Goal: Task Accomplishment & Management: Use online tool/utility

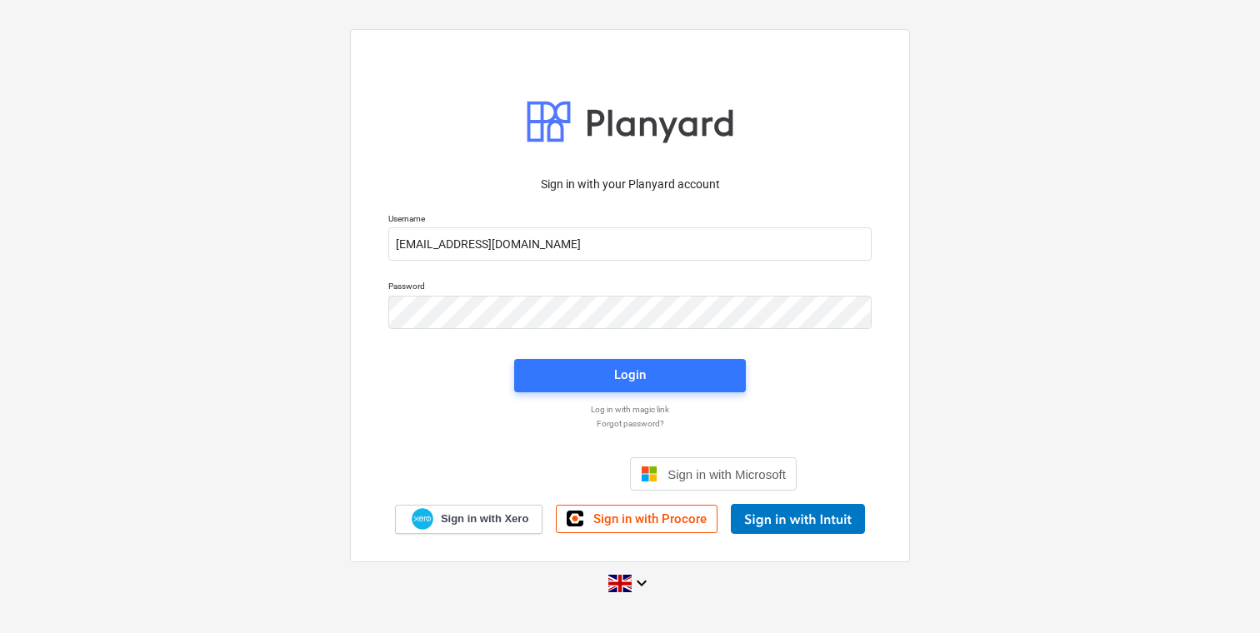
click at [591, 392] on div "Login" at bounding box center [630, 375] width 252 height 53
click at [579, 382] on span "Login" at bounding box center [630, 375] width 192 height 22
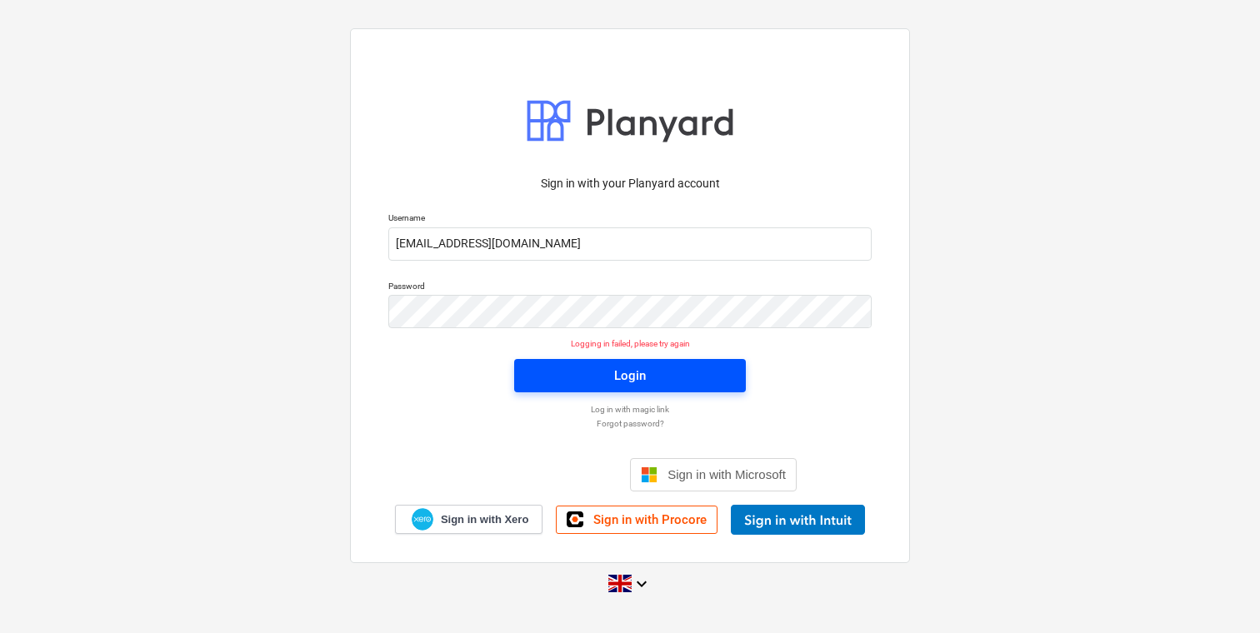
click at [583, 369] on span "Login" at bounding box center [630, 376] width 192 height 22
click at [577, 377] on span "Login" at bounding box center [630, 376] width 192 height 22
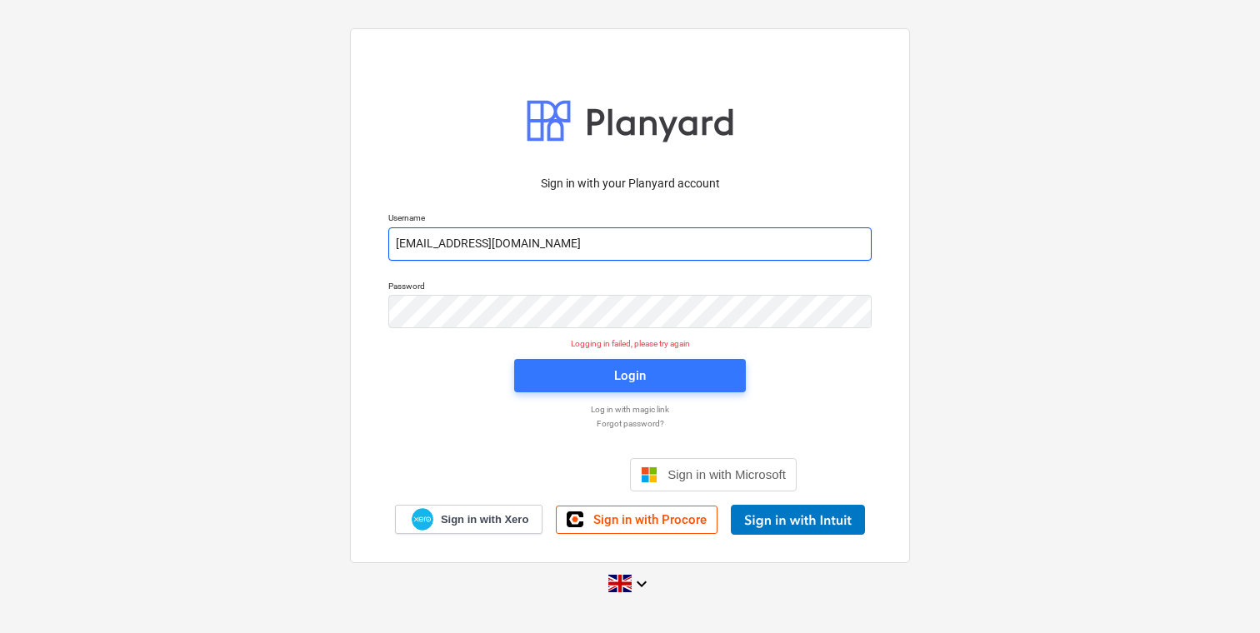
click at [488, 237] on input "[EMAIL_ADDRESS][DOMAIN_NAME]" at bounding box center [629, 243] width 483 height 33
type input "[EMAIL_ADDRESS][DOMAIN_NAME]"
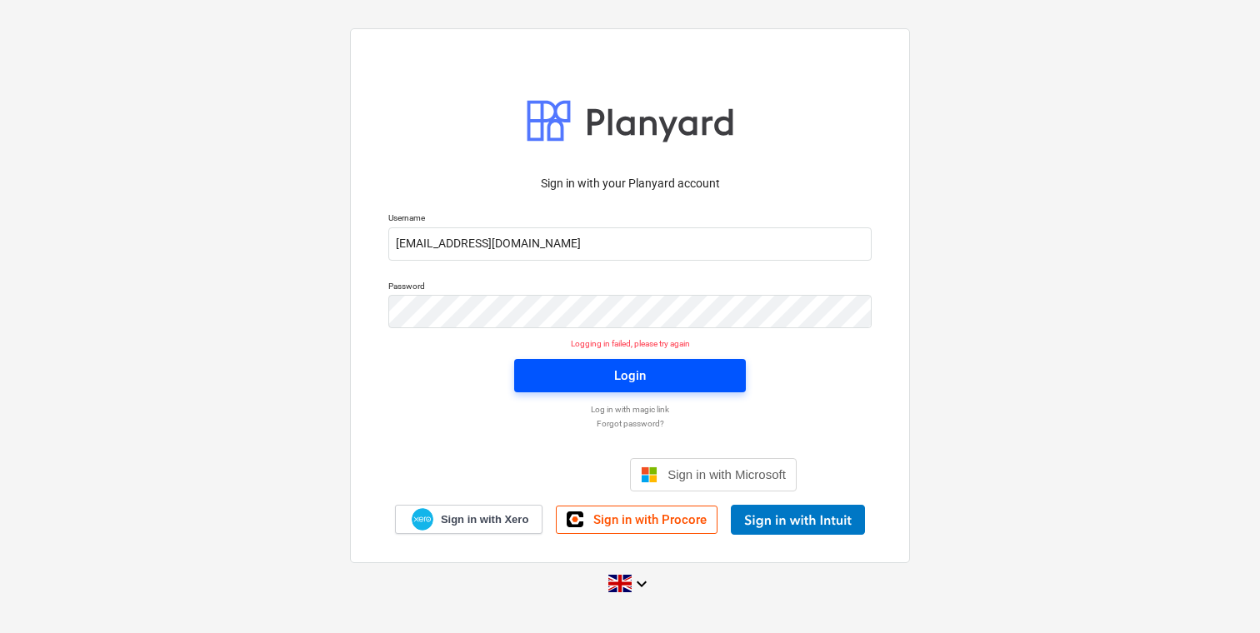
click at [570, 370] on span "Login" at bounding box center [630, 376] width 192 height 22
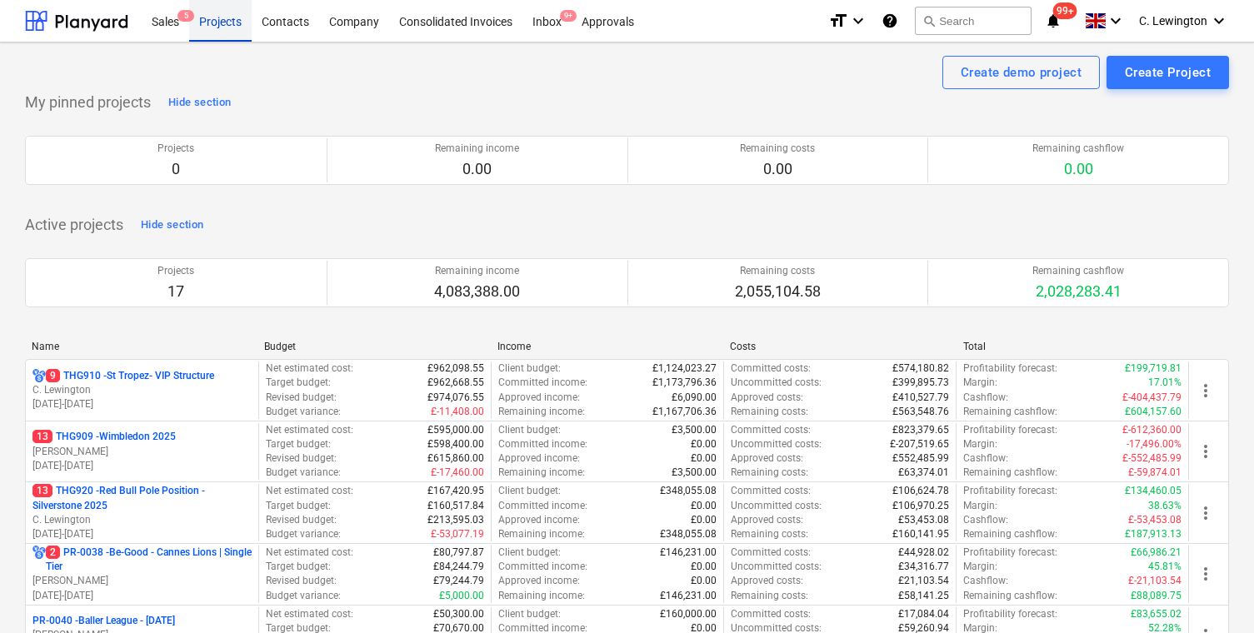
click at [217, 24] on div "Projects" at bounding box center [220, 20] width 62 height 42
click at [167, 24] on div "Sales 5" at bounding box center [165, 20] width 47 height 42
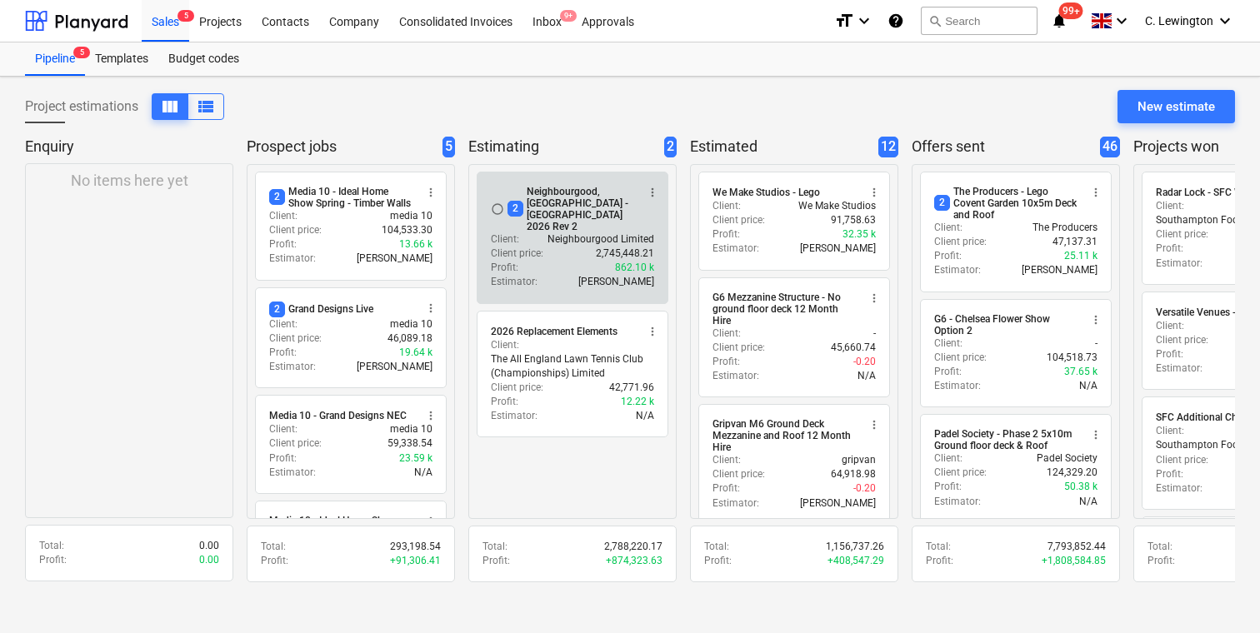
click at [566, 206] on div "2 Neighbourgood, [GEOGRAPHIC_DATA] - [GEOGRAPHIC_DATA] 2026 Rev 2" at bounding box center [571, 209] width 128 height 47
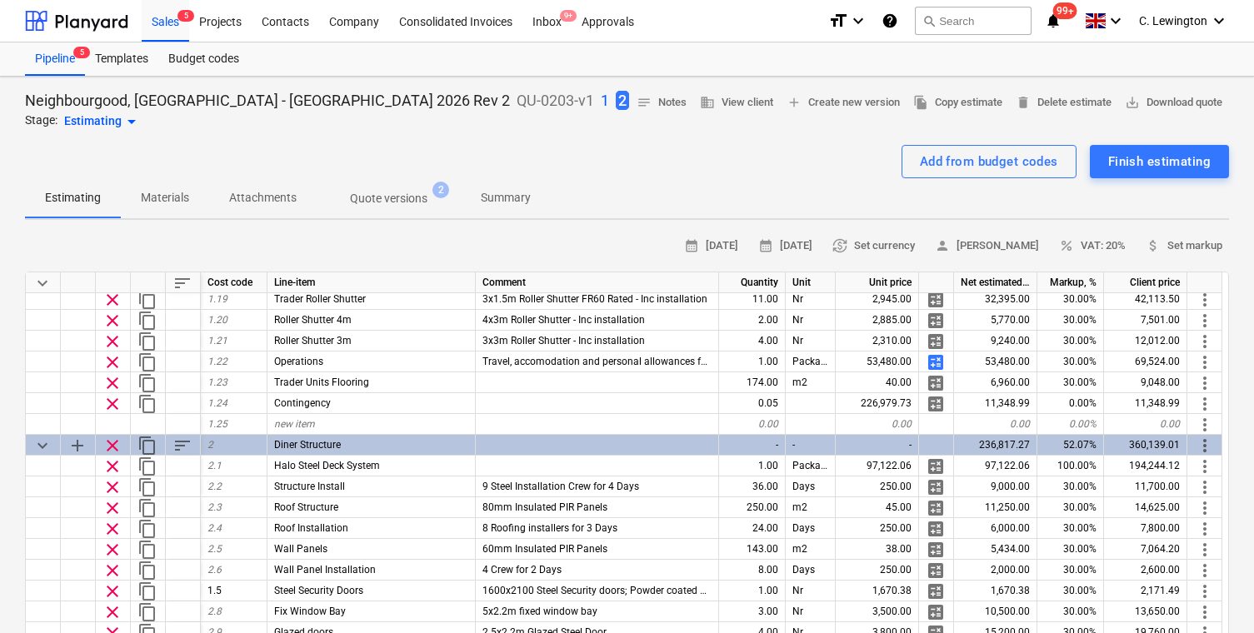
scroll to position [389, 0]
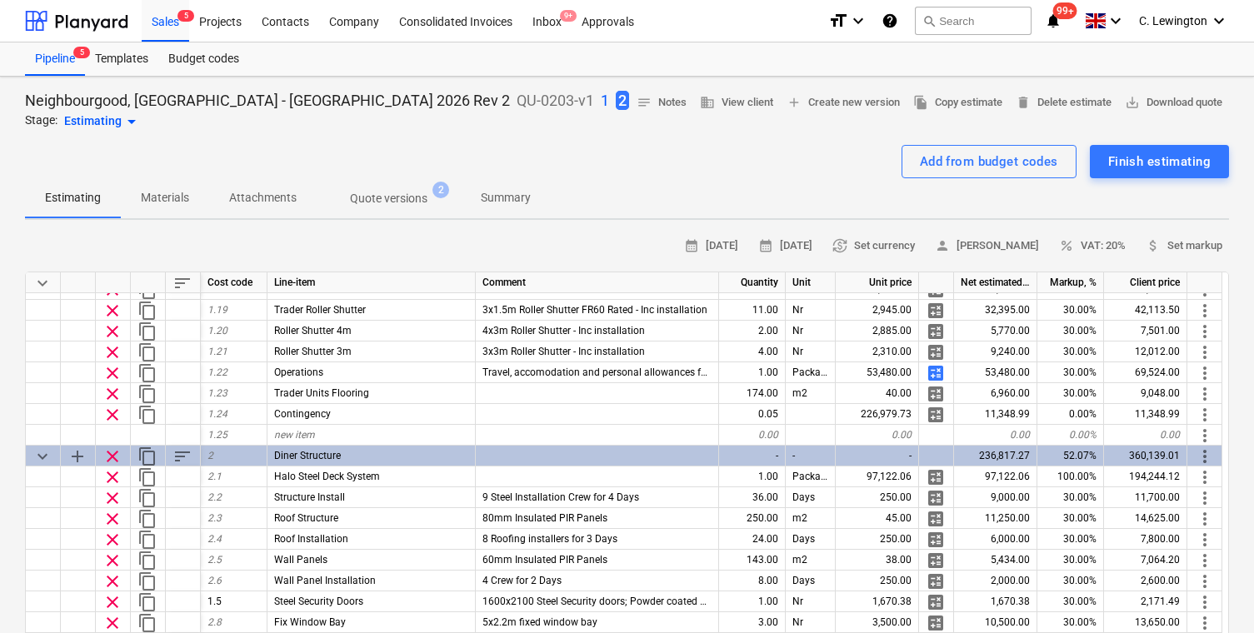
click at [584, 379] on div "Travel, accomodation and personal allowances for all site staff" at bounding box center [597, 372] width 243 height 21
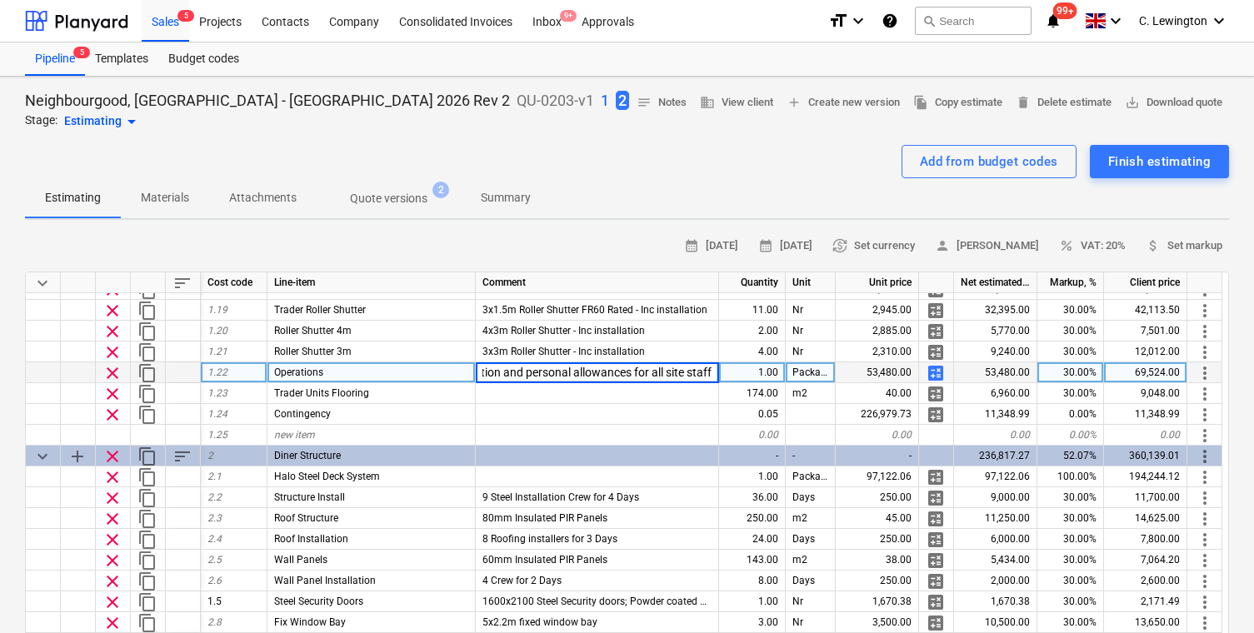
click at [607, 379] on input "Travel, accomodation and personal allowances for all site staff" at bounding box center [597, 372] width 242 height 20
click at [936, 372] on span "calculate" at bounding box center [936, 373] width 20 height 20
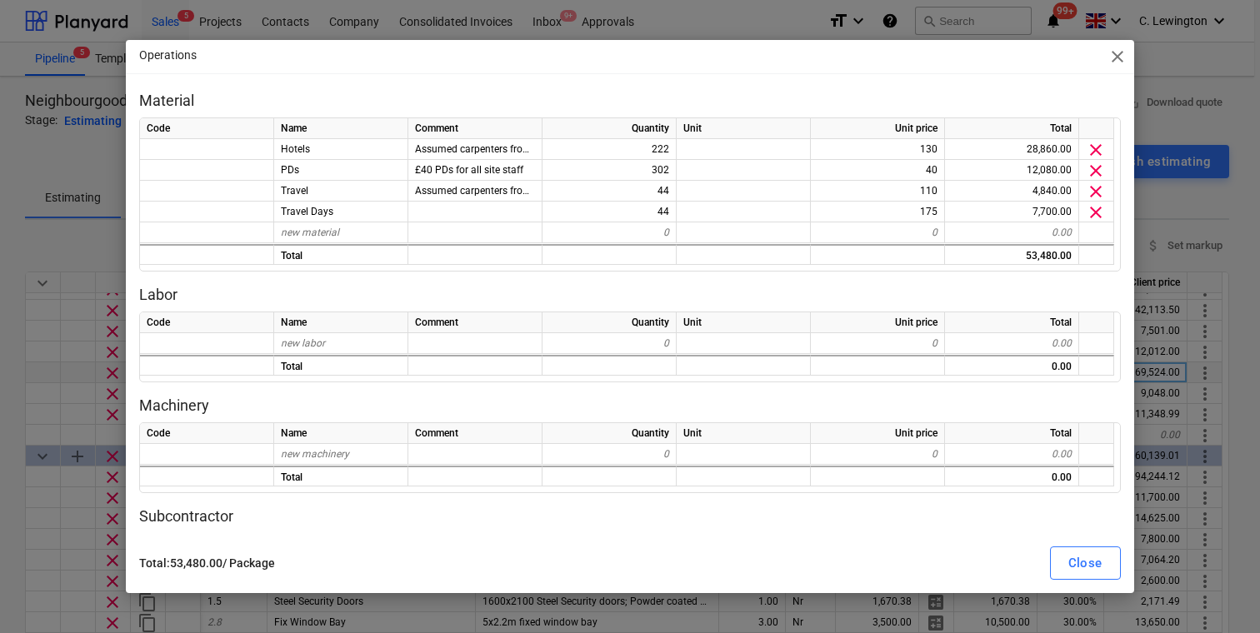
click at [1116, 57] on span "close" at bounding box center [1117, 57] width 20 height 20
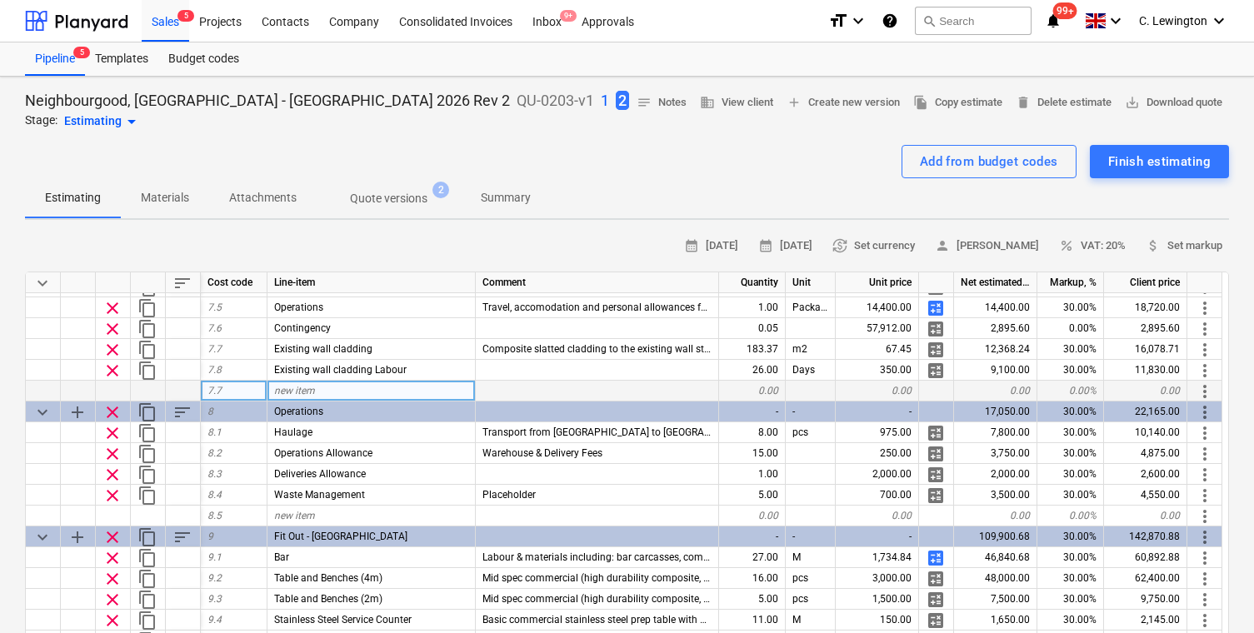
scroll to position [1996, 0]
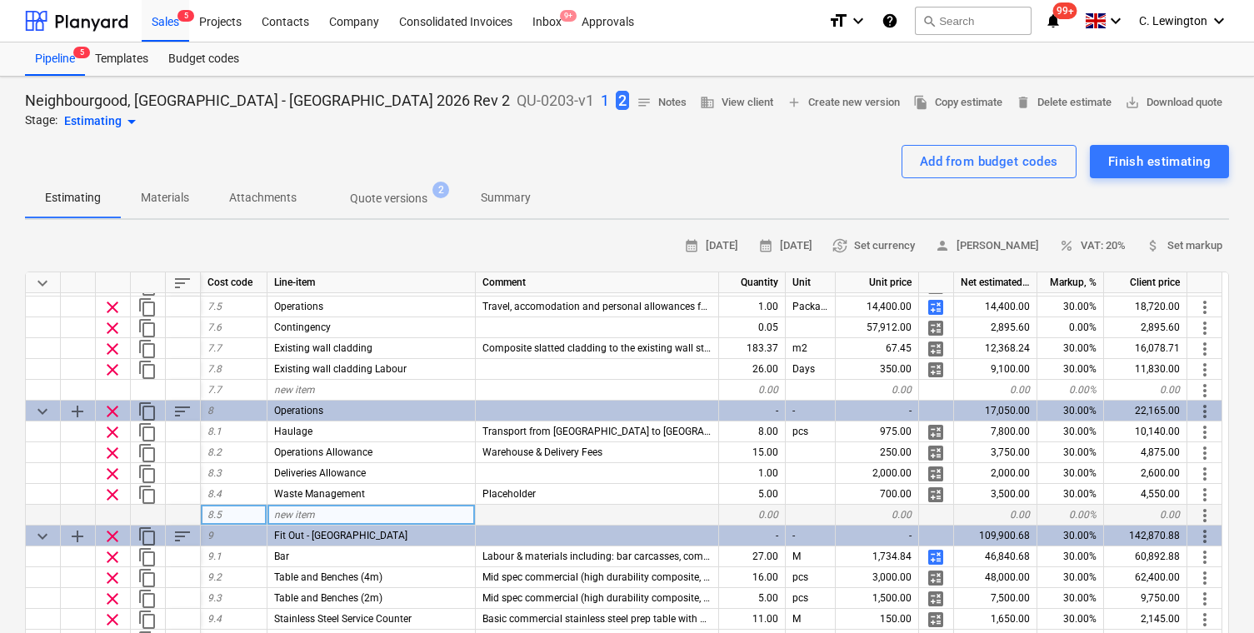
click at [299, 515] on span "new item" at bounding box center [294, 515] width 41 height 12
type input "Project Management"
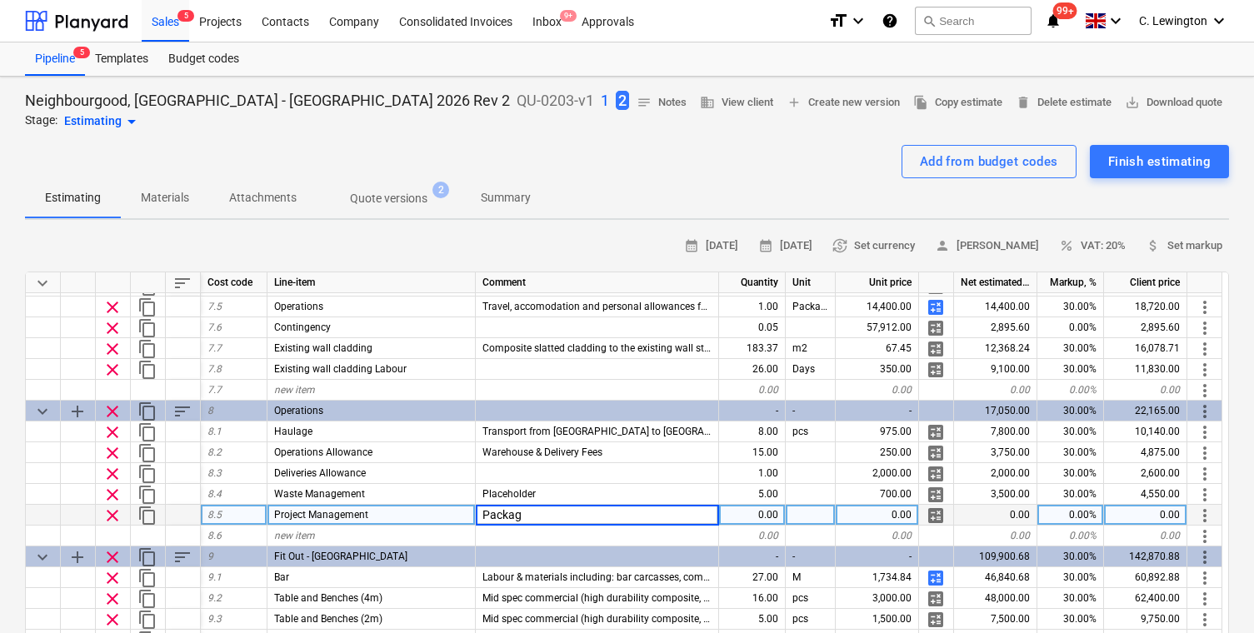
type input "Package"
click at [901, 514] on div "0.00" at bounding box center [877, 515] width 83 height 21
type input "23000"
type input "30"
click at [617, 520] on div "Package" at bounding box center [597, 515] width 243 height 21
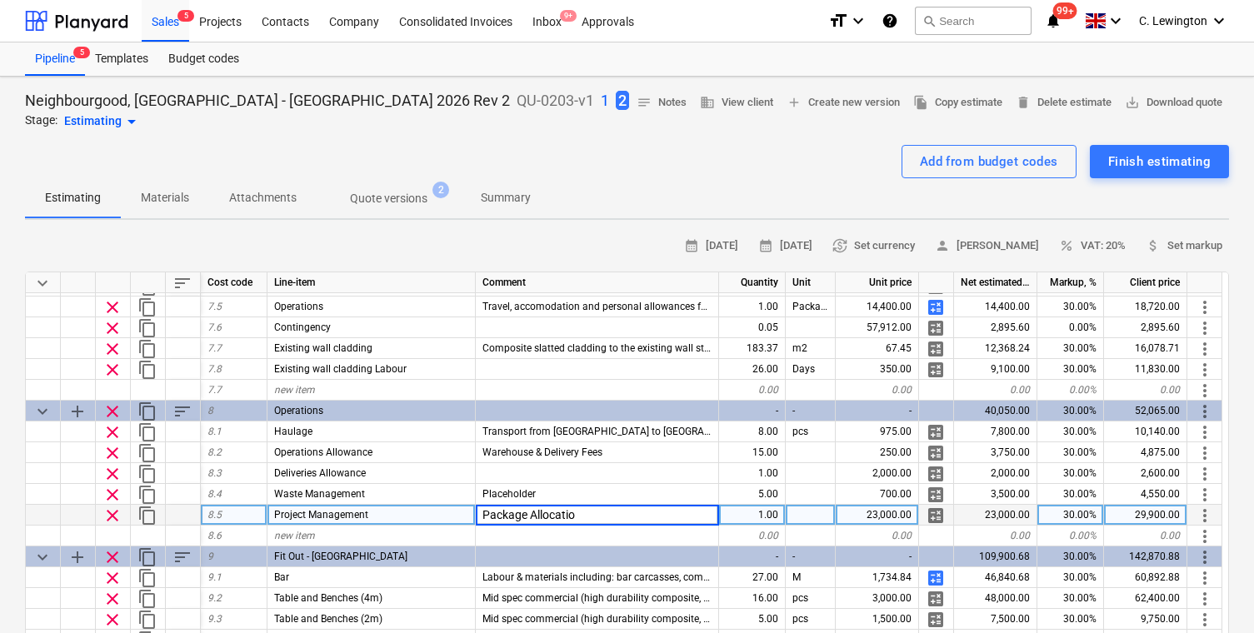
type input "Package Allocation"
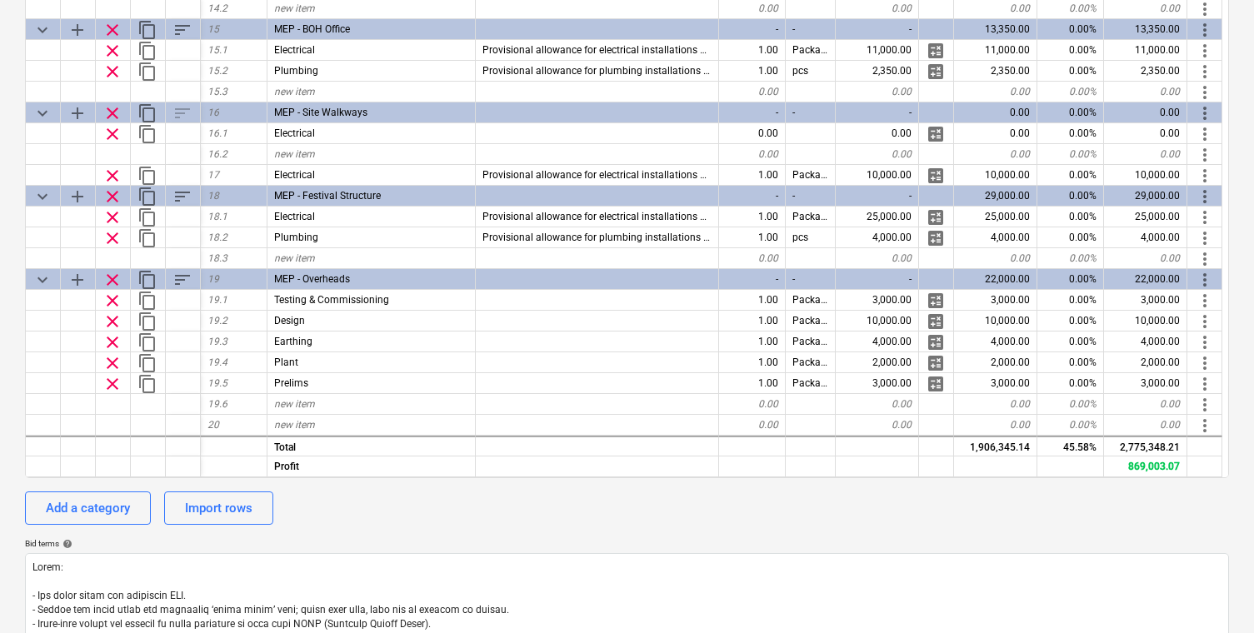
scroll to position [466, 0]
